Goal: Communication & Community: Answer question/provide support

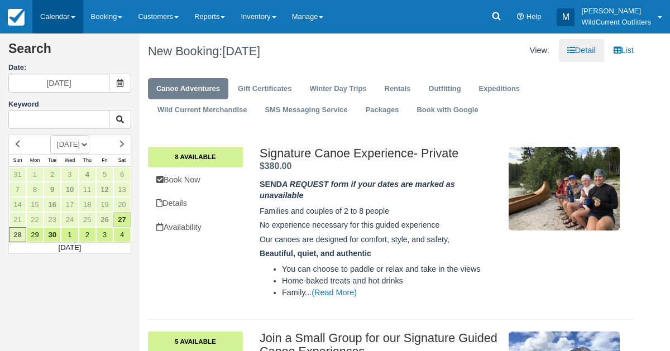
click at [54, 22] on link "Calendar" at bounding box center [57, 17] width 51 height 34
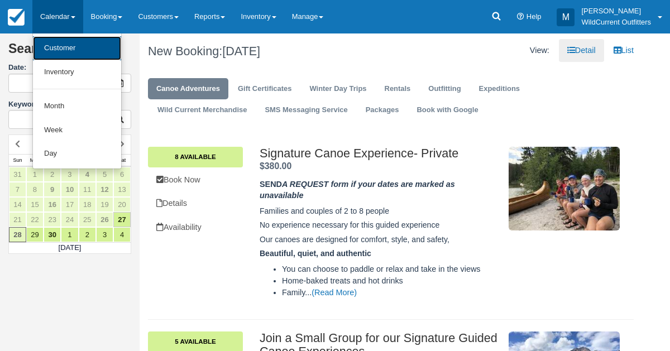
click at [54, 58] on link "Customer" at bounding box center [77, 48] width 88 height 24
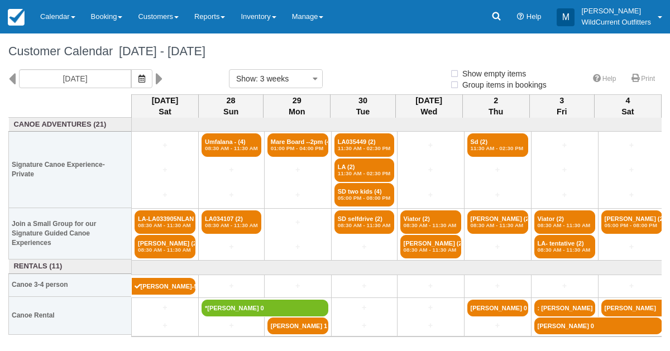
select select
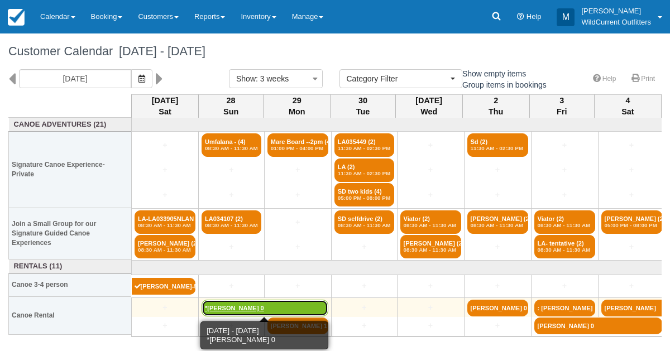
click at [247, 306] on link "*[PERSON_NAME] 0" at bounding box center [265, 308] width 127 height 17
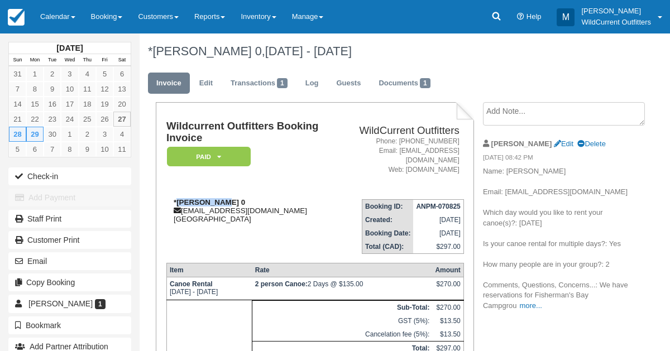
drag, startPoint x: 212, startPoint y: 193, endPoint x: 176, endPoint y: 193, distance: 35.8
click at [176, 198] on strong "*[PERSON_NAME] 0" at bounding box center [210, 202] width 72 height 8
copy strong "Alex Elliot"
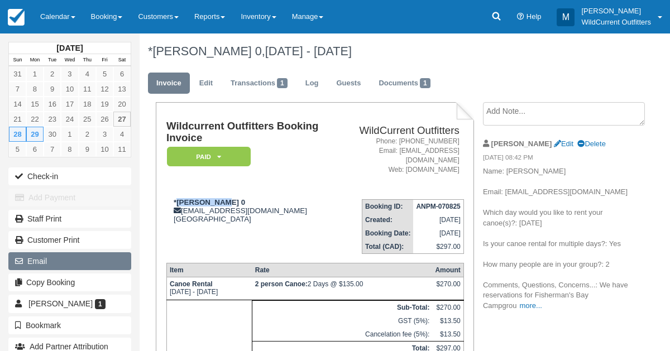
click at [44, 253] on button "Email" at bounding box center [69, 262] width 123 height 18
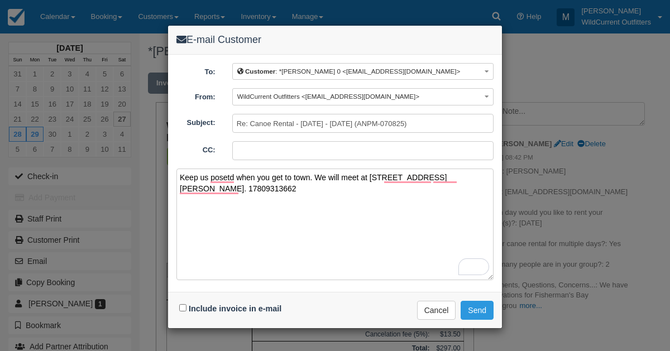
type textarea "Keep us posetd when you get to town. We will meet at 611 patricia street Jasper…"
click at [185, 306] on input "Include invoice in e-mail" at bounding box center [182, 307] width 7 height 7
checkbox input "true"
click at [485, 304] on button "Send" at bounding box center [477, 310] width 33 height 19
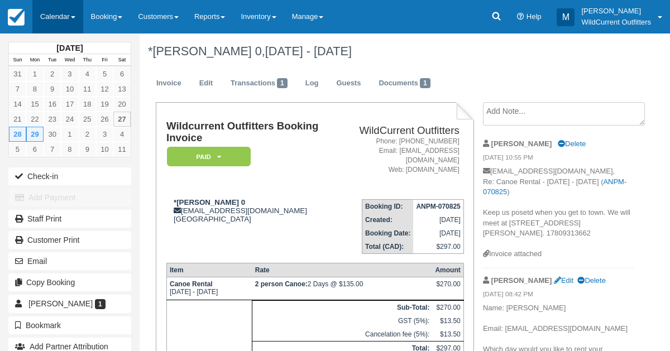
click at [55, 11] on link "Calendar" at bounding box center [57, 17] width 51 height 34
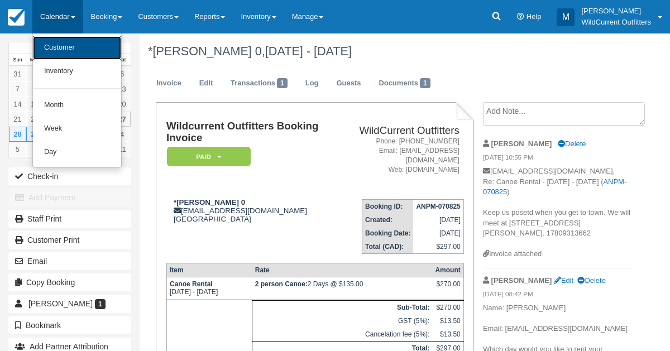
click at [56, 53] on link "Customer" at bounding box center [77, 47] width 88 height 23
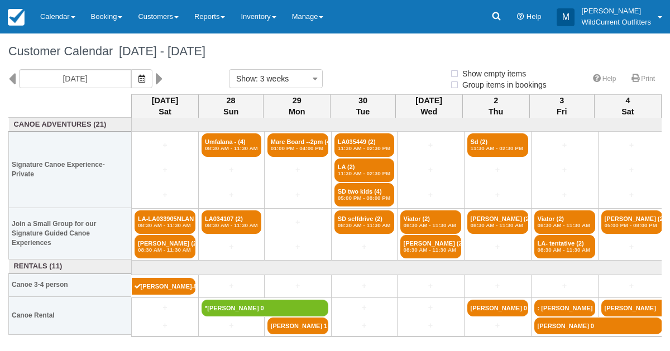
select select
